Goal: Transaction & Acquisition: Purchase product/service

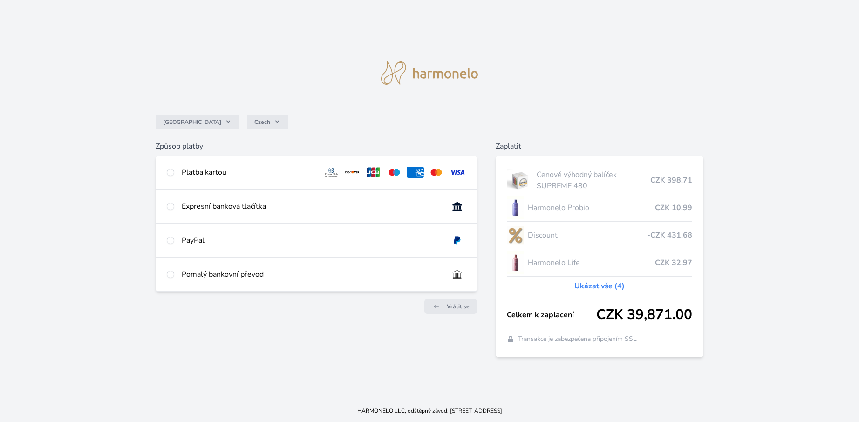
click at [243, 174] on div "Platba kartou" at bounding box center [249, 172] width 134 height 11
radio input "true"
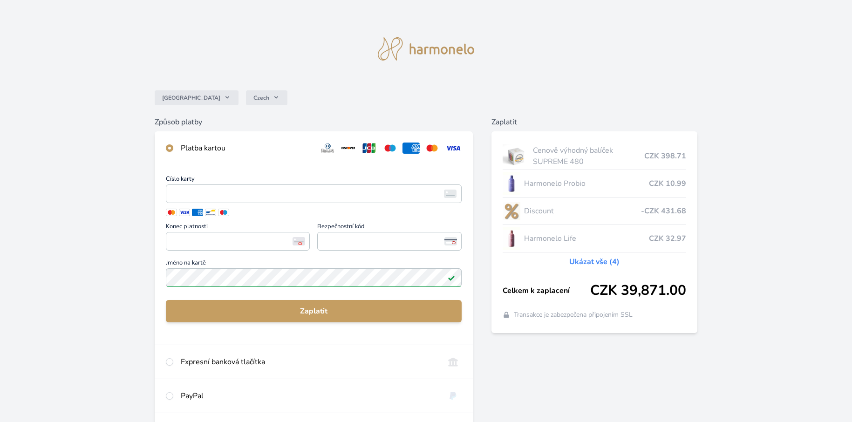
scroll to position [47, 0]
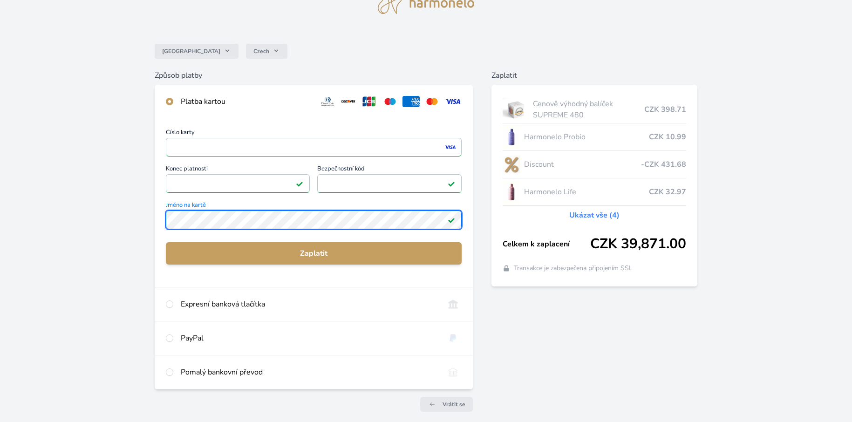
click at [147, 214] on div "Česko Czech Způsob platby Platba kartou Číslo karty <p>Your browser does not su…" at bounding box center [426, 195] width 852 height 484
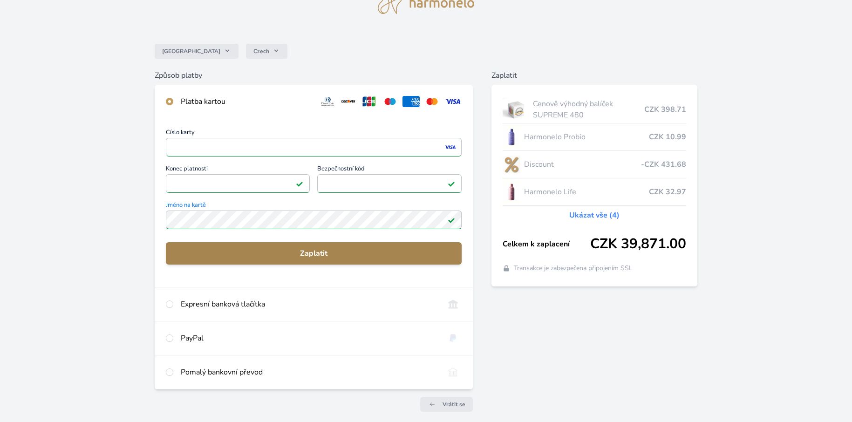
drag, startPoint x: 276, startPoint y: 255, endPoint x: 274, endPoint y: 260, distance: 5.5
click at [278, 255] on span "Zaplatit" at bounding box center [313, 253] width 281 height 11
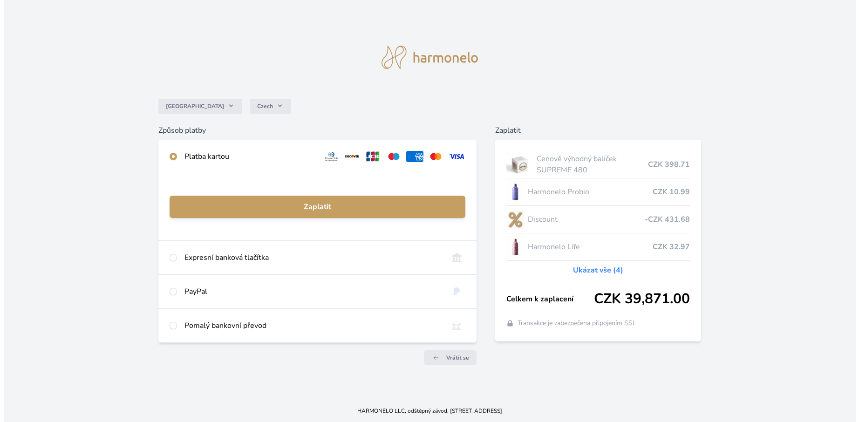
scroll to position [0, 0]
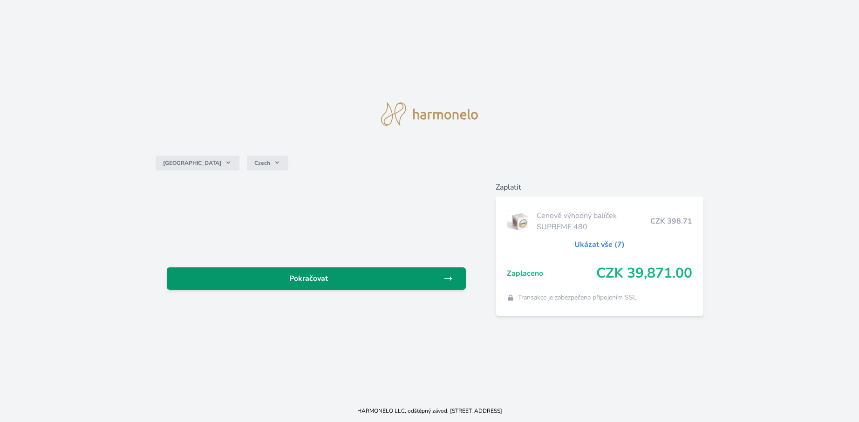
click at [364, 289] on link "Pokračovat" at bounding box center [316, 278] width 299 height 22
